Goal: Task Accomplishment & Management: Complete application form

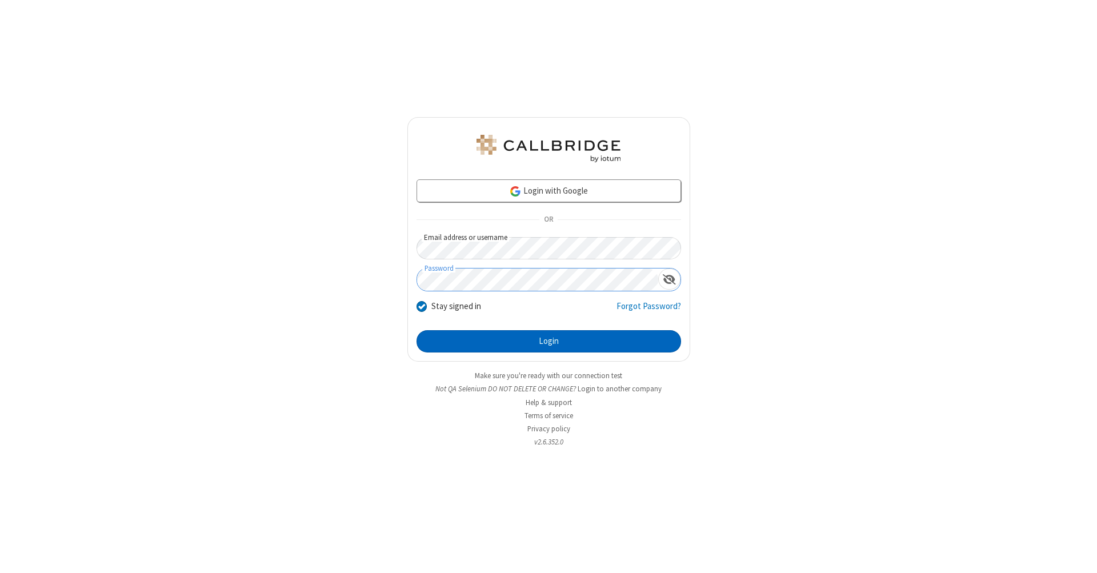
click at [548, 342] on button "Login" at bounding box center [548, 341] width 264 height 23
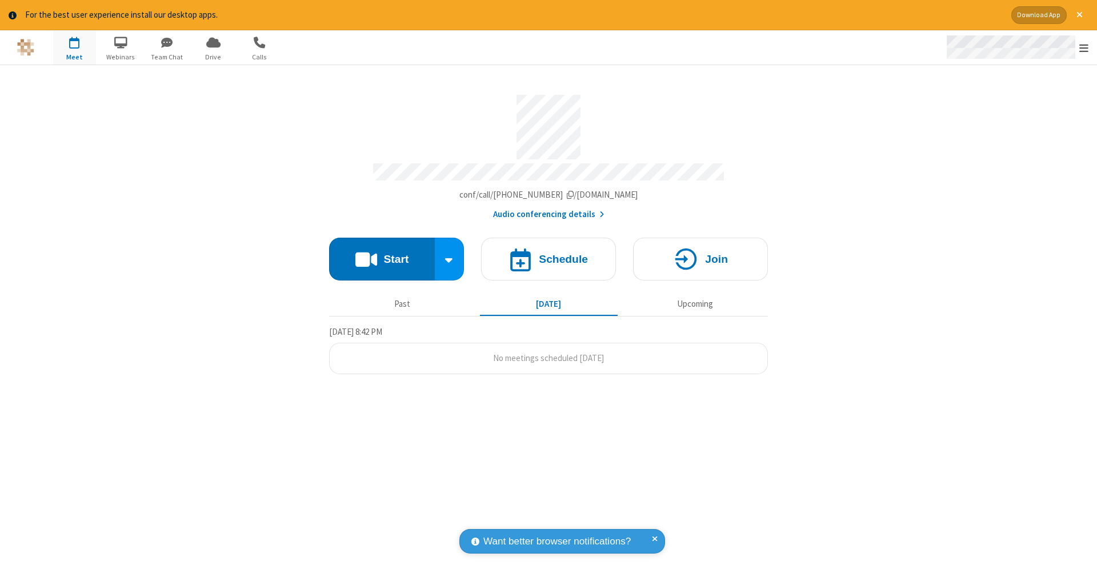
click at [1084, 48] on span "Open menu" at bounding box center [1083, 47] width 9 height 11
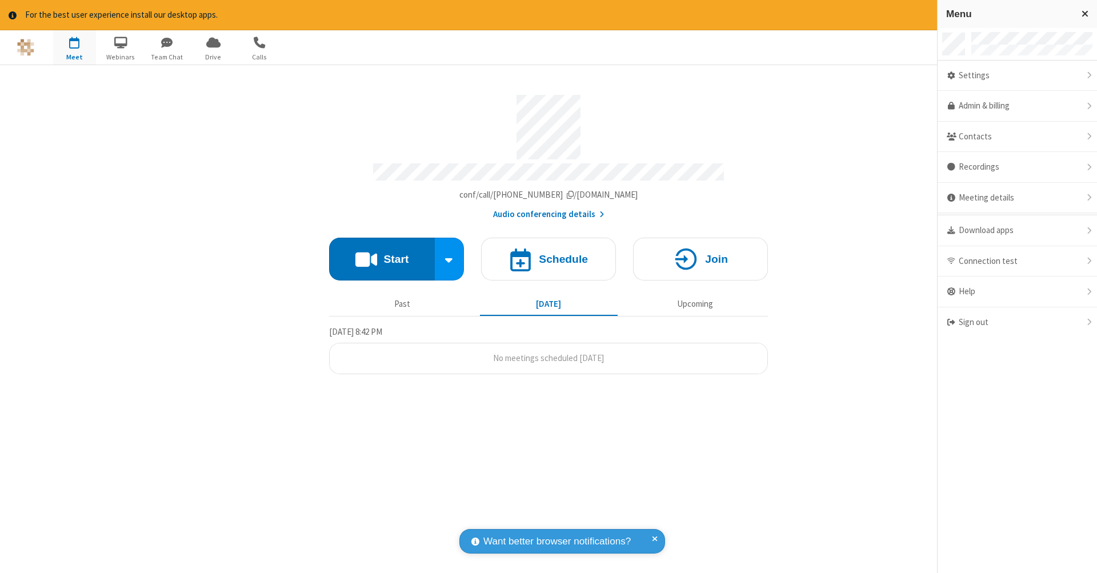
click at [74, 47] on span "button" at bounding box center [74, 42] width 43 height 19
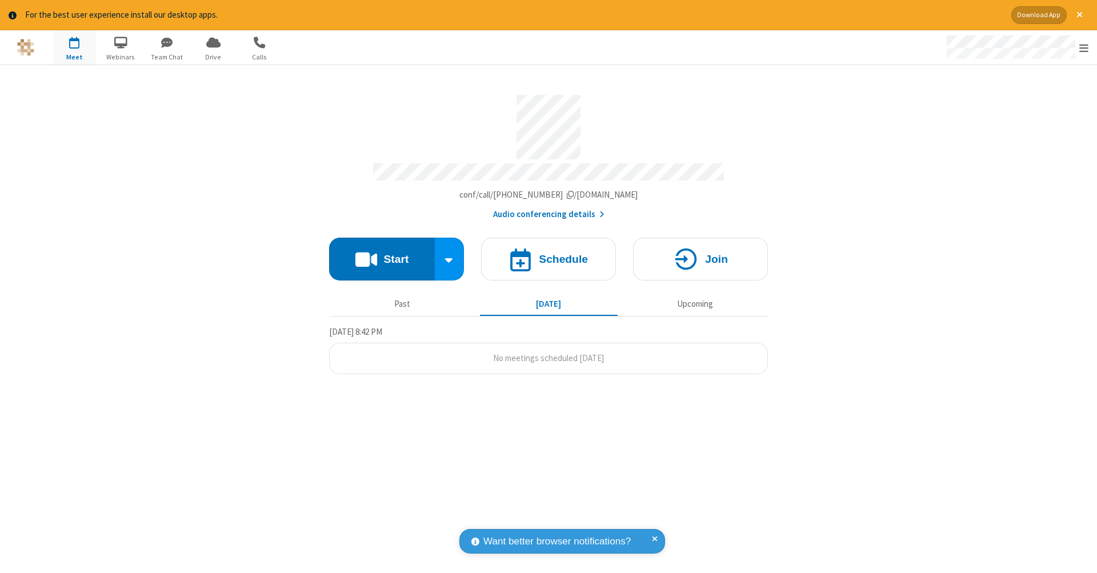
click at [74, 47] on span "button" at bounding box center [74, 42] width 43 height 19
click at [548, 254] on h4 "Schedule" at bounding box center [563, 259] width 49 height 11
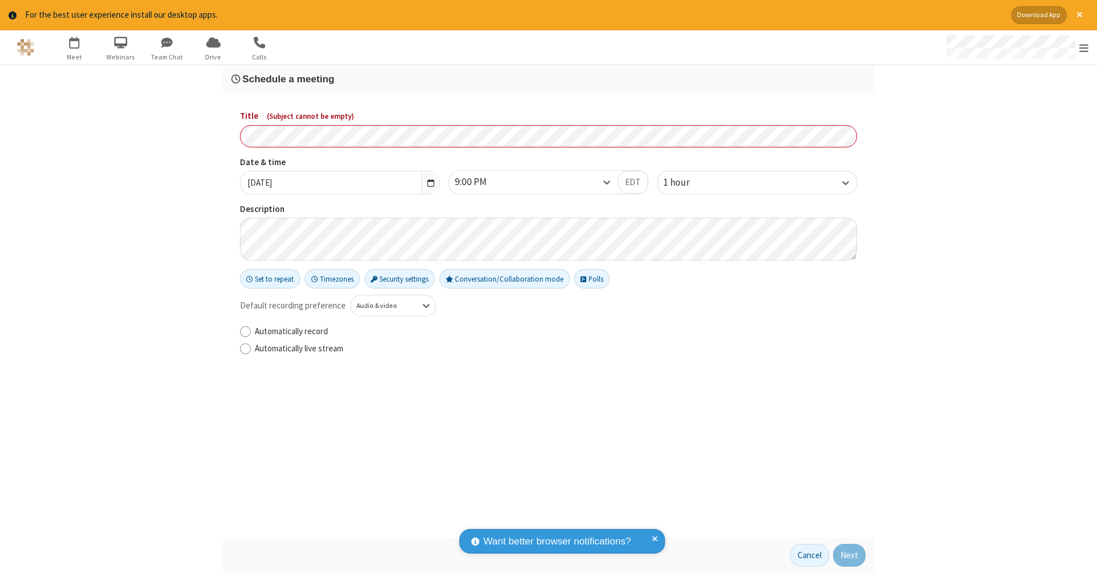
click at [548, 78] on h3 "Schedule a meeting" at bounding box center [548, 79] width 634 height 11
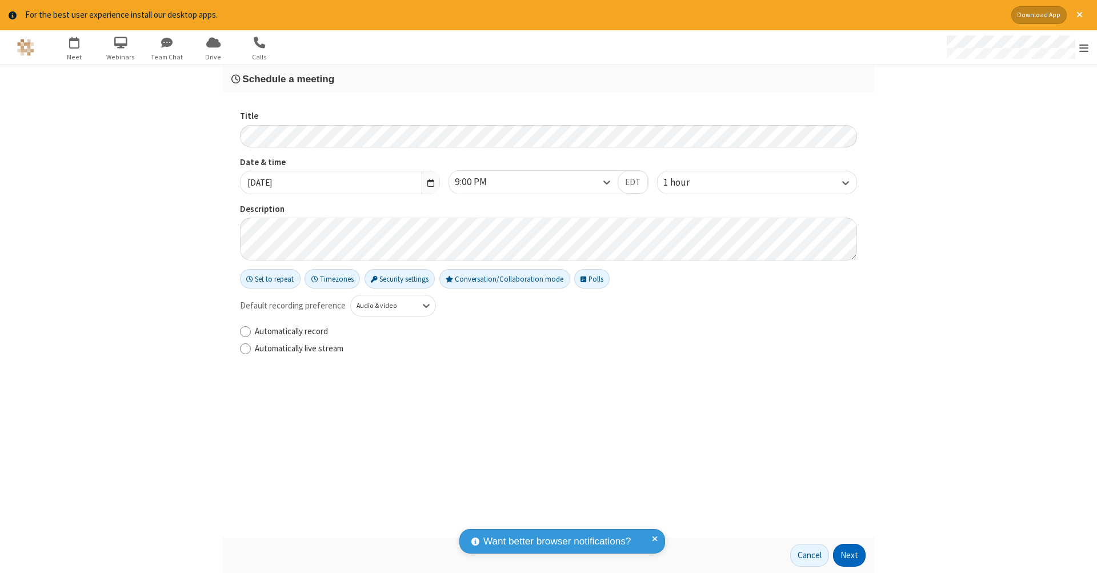
click at [849, 555] on button "Next" at bounding box center [849, 555] width 33 height 23
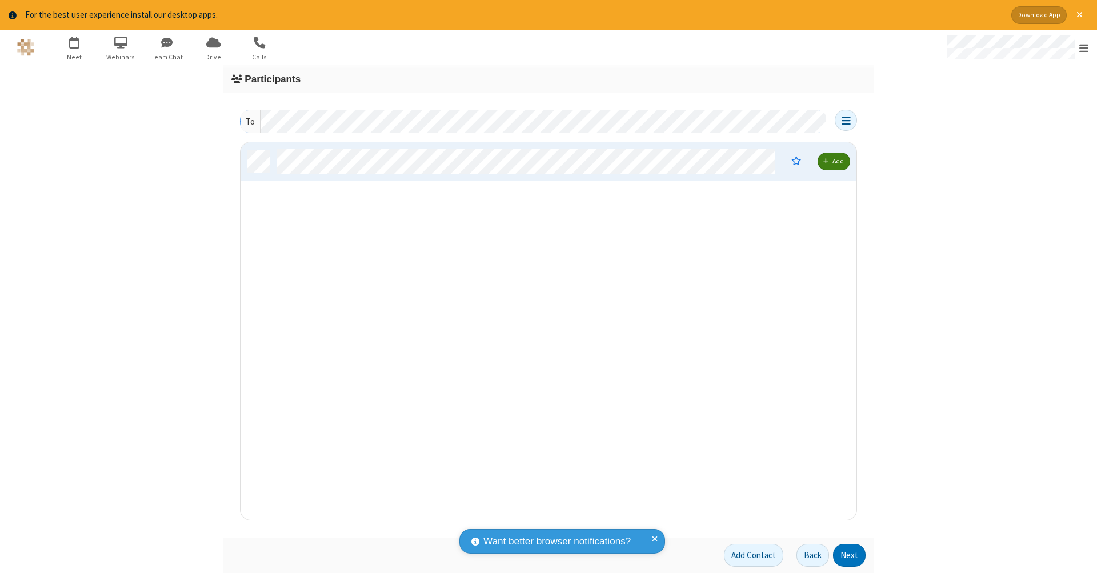
scroll to position [9, 9]
click at [849, 555] on button "Next" at bounding box center [849, 555] width 33 height 23
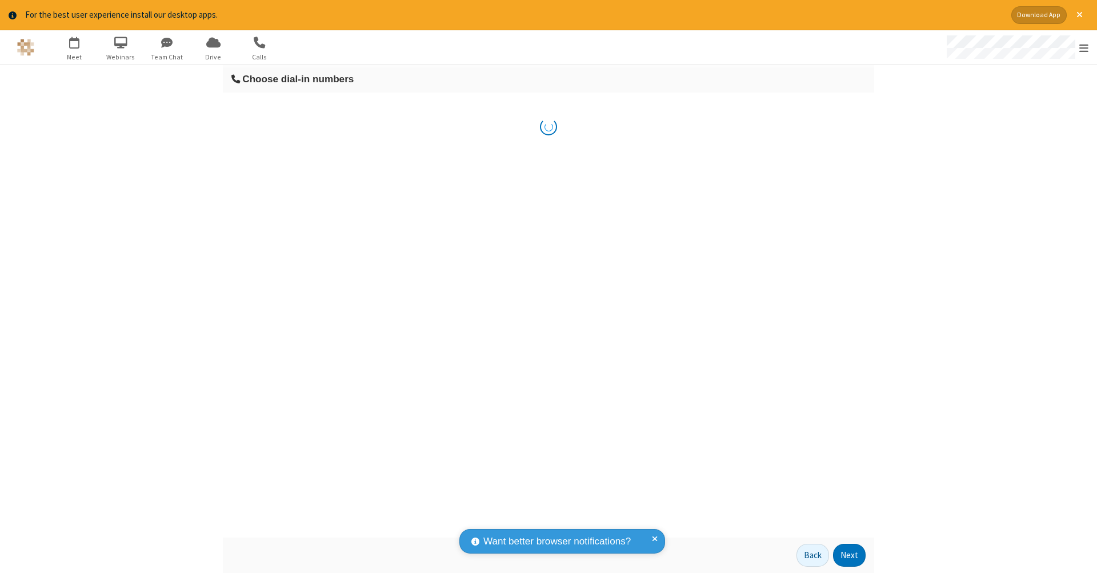
click at [849, 555] on button "Next" at bounding box center [849, 555] width 33 height 23
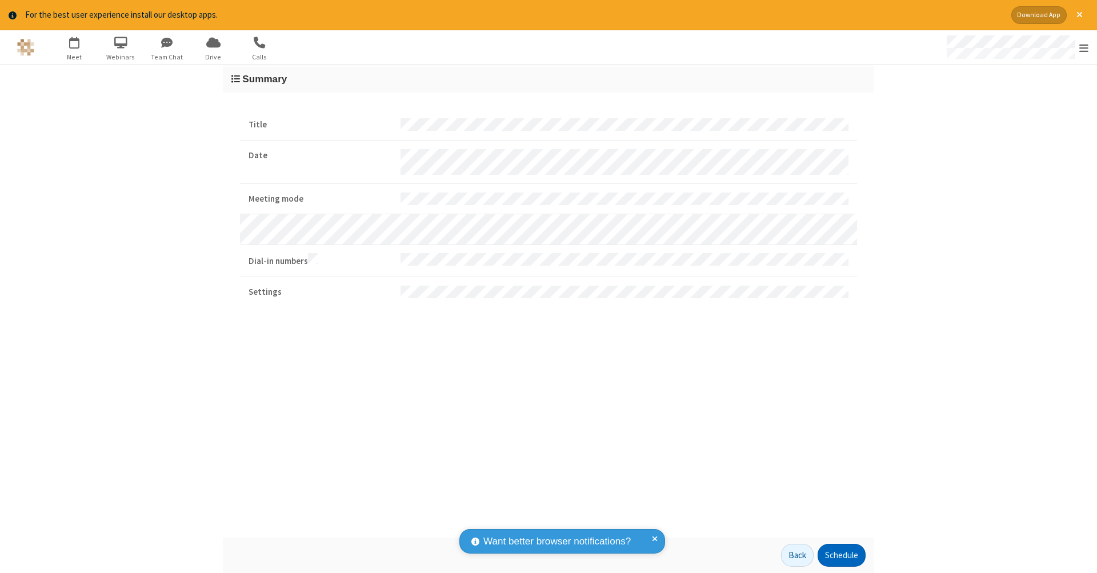
click at [841, 555] on button "Schedule" at bounding box center [841, 555] width 48 height 23
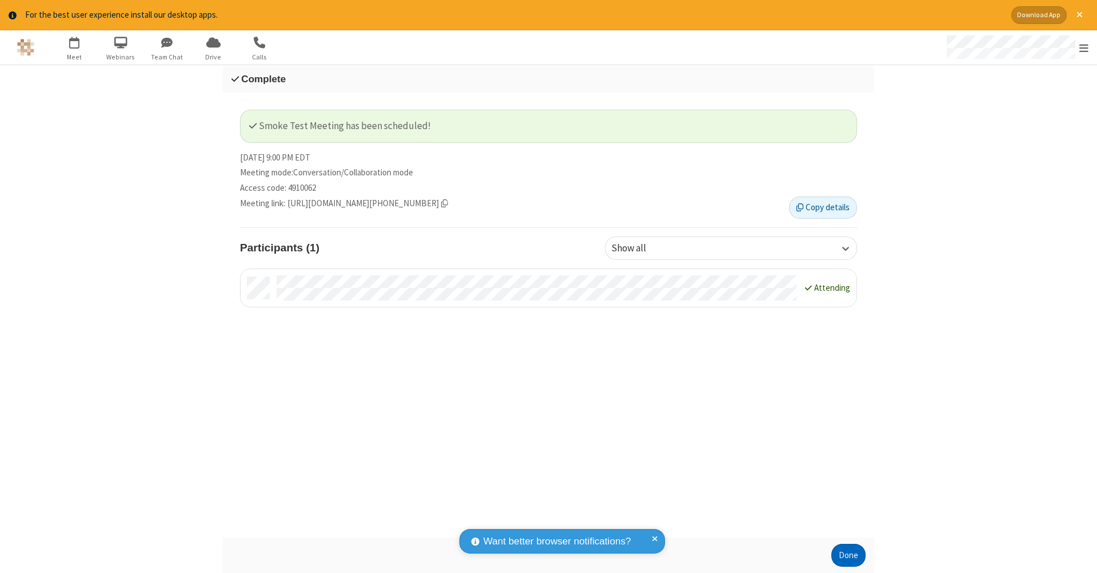
click at [848, 555] on button "Done" at bounding box center [848, 555] width 34 height 23
